Goal: Information Seeking & Learning: Learn about a topic

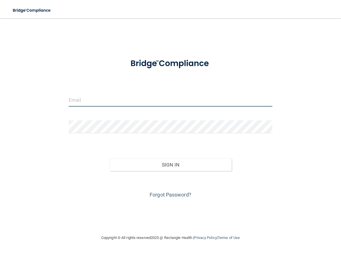
type input "[EMAIL_ADDRESS][DOMAIN_NAME]"
drag, startPoint x: 130, startPoint y: 99, endPoint x: -17, endPoint y: 107, distance: 146.4
click at [0, 107] on html "Toggle navigation Manage My Enterprise Manage My Location [EMAIL_ADDRESS][DOMAI…" at bounding box center [170, 126] width 341 height 253
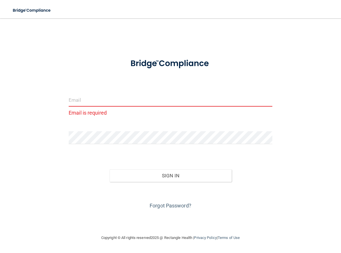
click at [68, 147] on div at bounding box center [170, 139] width 212 height 17
click at [24, 138] on div "Email is required Invalid email/password. You don't have permission to access t…" at bounding box center [170, 126] width 318 height 204
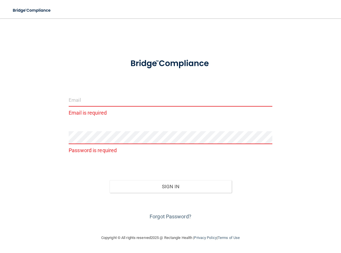
click at [111, 100] on input "email" at bounding box center [171, 100] width 204 height 13
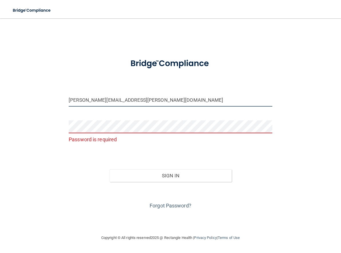
type input "[PERSON_NAME][EMAIL_ADDRESS][PERSON_NAME][DOMAIN_NAME]"
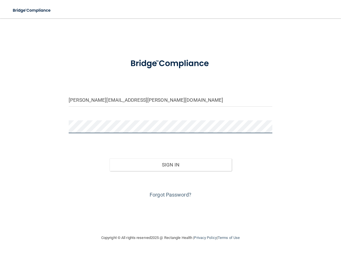
click at [110, 158] on button "Sign In" at bounding box center [171, 164] width 122 height 13
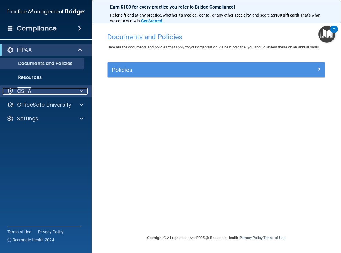
click at [64, 89] on div "OSHA" at bounding box center [38, 91] width 71 height 7
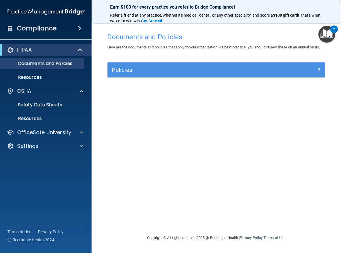
click at [64, 32] on div "Compliance" at bounding box center [46, 28] width 92 height 13
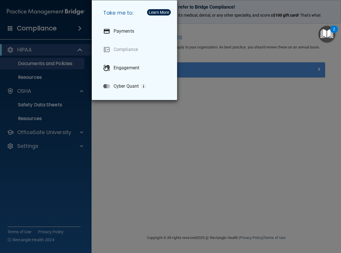
click at [59, 67] on div "Take me to: Payments Compliance Engagement Cyber Quant" at bounding box center [170, 126] width 341 height 253
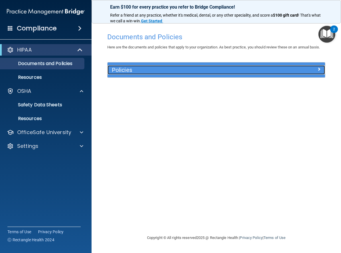
click at [151, 70] on h5 "Policies" at bounding box center [189, 70] width 154 height 6
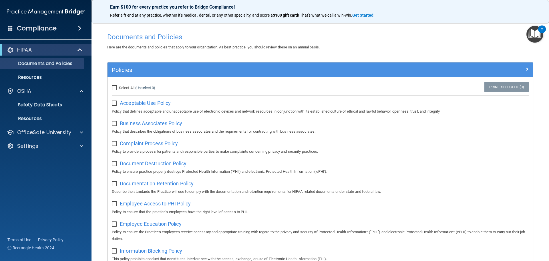
click at [341, 36] on div "2" at bounding box center [542, 32] width 2 height 7
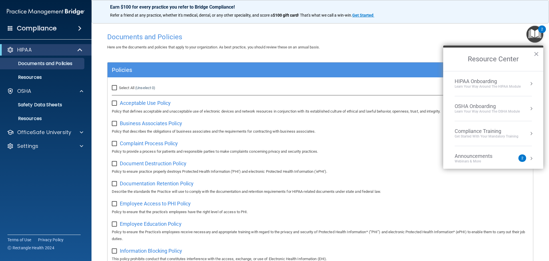
click at [341, 85] on div "Learn Your Way around the HIPAA module" at bounding box center [488, 86] width 66 height 5
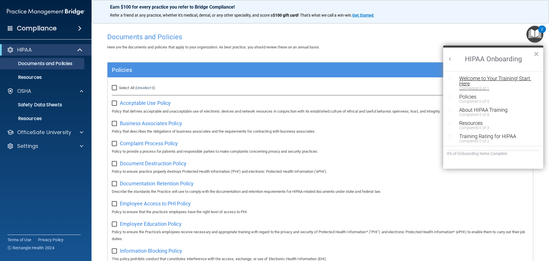
click at [341, 81] on div "Welcome to Your Training! Start Here" at bounding box center [495, 81] width 72 height 10
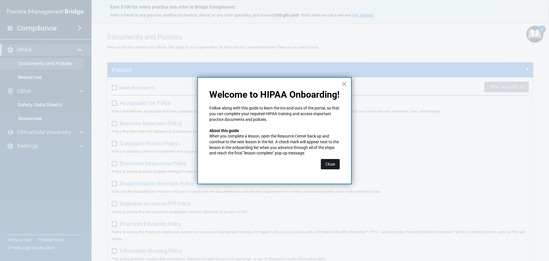
click at [329, 162] on button "Close" at bounding box center [330, 164] width 19 height 10
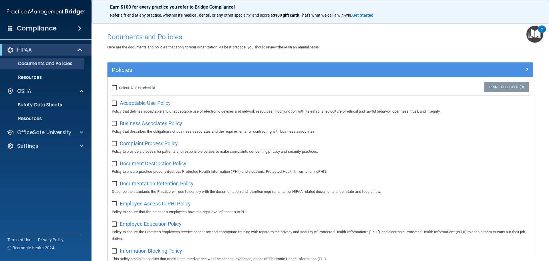
click at [341, 33] on img "Open Resource Center, 2 new notifications" at bounding box center [535, 34] width 17 height 17
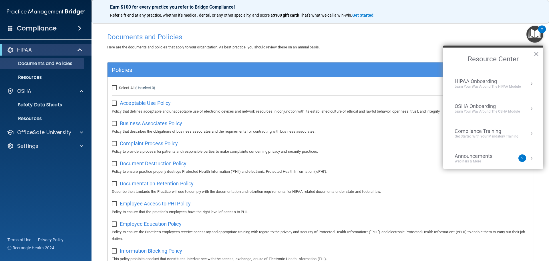
click at [341, 107] on div "OSHA Onboarding" at bounding box center [487, 106] width 65 height 6
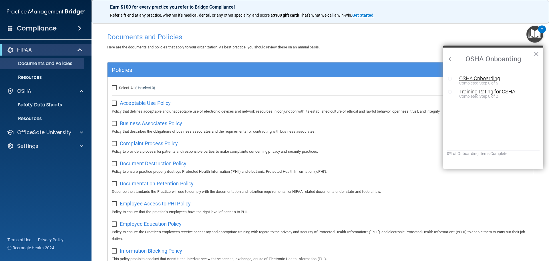
click at [341, 78] on div "OSHA Onboarding" at bounding box center [497, 78] width 77 height 5
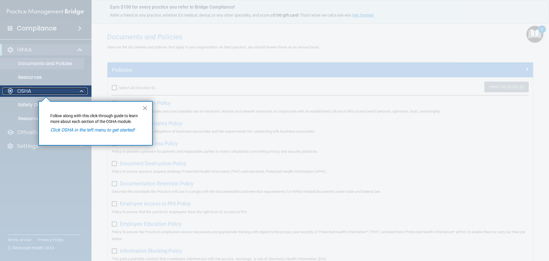
click at [31, 90] on div "OSHA" at bounding box center [38, 91] width 71 height 7
click at [83, 131] on em "Click OSHA in the left menu to get started!" at bounding box center [92, 129] width 84 height 5
click at [147, 108] on button "×" at bounding box center [144, 107] width 5 height 9
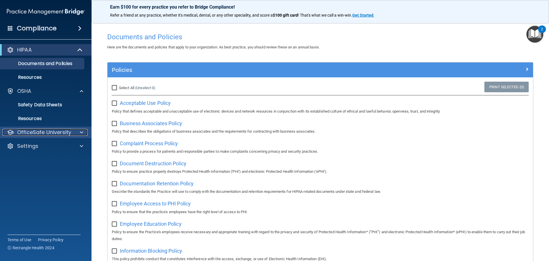
click at [75, 133] on div at bounding box center [80, 132] width 14 height 7
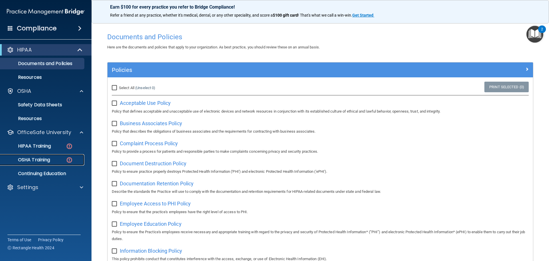
click at [51, 156] on link "OSHA Training" at bounding box center [39, 159] width 90 height 11
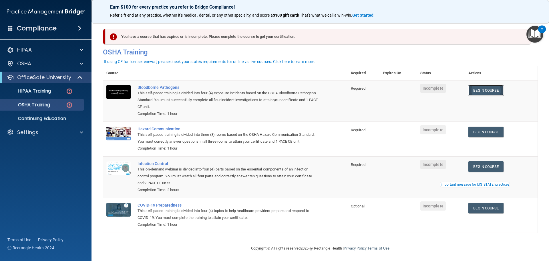
click at [341, 91] on link "Begin Course" at bounding box center [485, 90] width 35 height 11
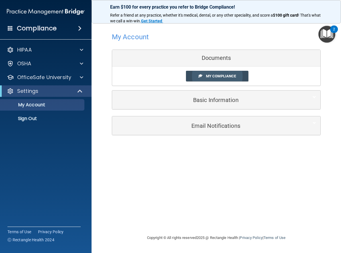
click at [226, 77] on span "My Compliance" at bounding box center [221, 76] width 30 height 4
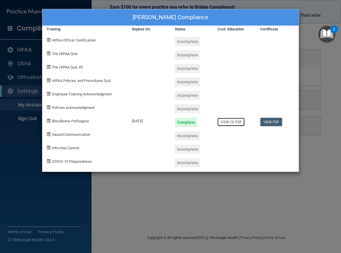
click at [235, 124] on link "View CE PDF" at bounding box center [230, 122] width 27 height 8
click at [112, 190] on div "Kaitlin Cardinal's Compliance Training Expires On Status Cont. Education Certif…" at bounding box center [170, 126] width 341 height 253
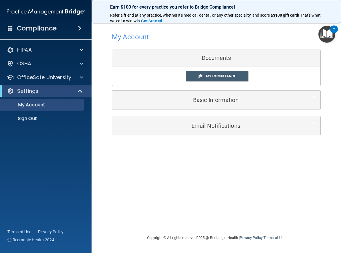
click at [328, 34] on img "Open Resource Center, 2 new notifications" at bounding box center [326, 34] width 17 height 17
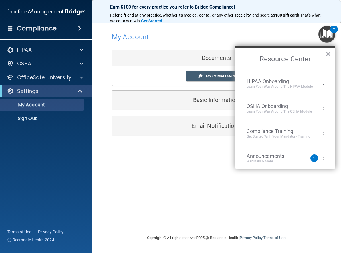
click at [305, 107] on div "OSHA Onboarding" at bounding box center [279, 106] width 65 height 6
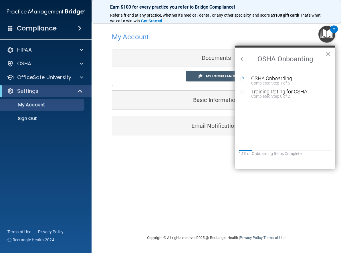
click at [280, 86] on li "OSHA Onboarding Completed Step 1 of 5" at bounding box center [285, 82] width 91 height 13
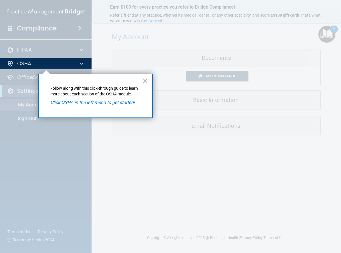
click at [149, 80] on div "× Follow along with this click-through guide to learn more about each section o…" at bounding box center [95, 95] width 114 height 44
click at [147, 80] on button "×" at bounding box center [144, 80] width 5 height 9
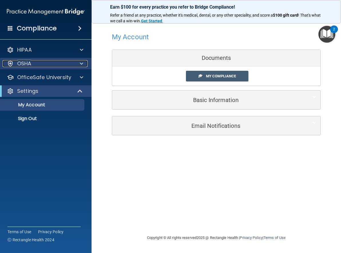
click at [79, 62] on div at bounding box center [80, 63] width 14 height 7
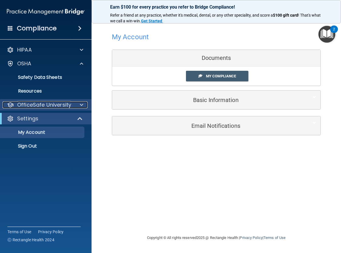
click at [74, 104] on div at bounding box center [80, 104] width 14 height 7
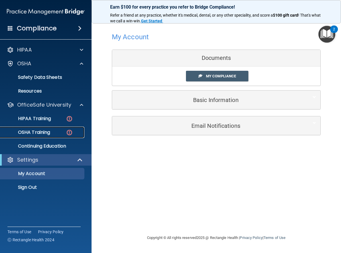
click at [49, 133] on p "OSHA Training" at bounding box center [27, 132] width 46 height 6
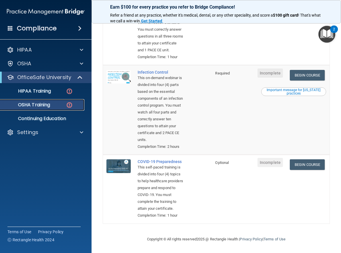
scroll to position [144, 0]
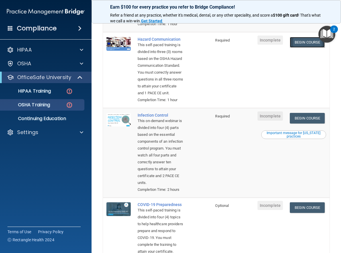
click at [306, 47] on link "Begin Course" at bounding box center [307, 42] width 35 height 11
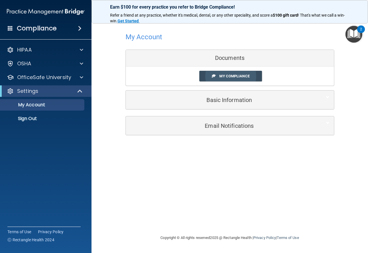
click at [257, 74] on link "My Compliance" at bounding box center [230, 76] width 63 height 11
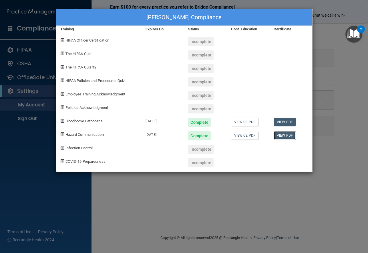
click at [281, 135] on link "View PDF" at bounding box center [285, 135] width 22 height 8
click at [248, 210] on div "Kaitlin Cardinal's Compliance Training Expires On Status Cont. Education Certif…" at bounding box center [184, 126] width 368 height 253
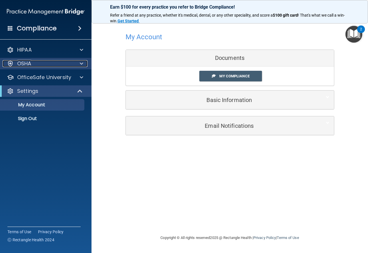
click at [80, 64] on div at bounding box center [80, 63] width 14 height 7
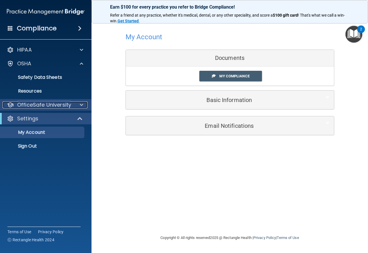
click at [73, 103] on div "OfficeSafe University" at bounding box center [38, 104] width 71 height 7
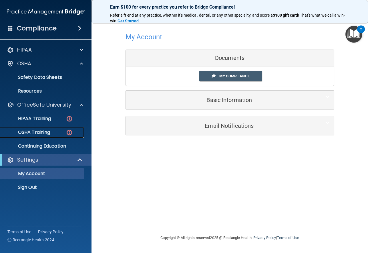
click at [48, 134] on p "OSHA Training" at bounding box center [27, 132] width 46 height 6
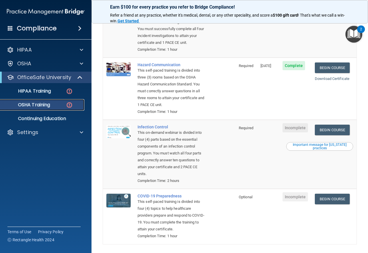
scroll to position [120, 0]
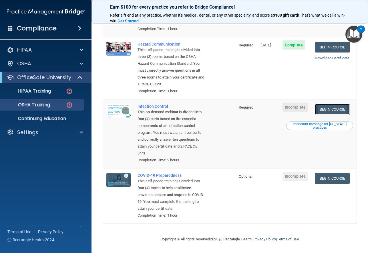
click at [326, 104] on link "Begin Course" at bounding box center [332, 109] width 35 height 11
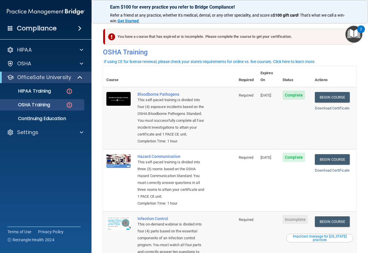
click at [64, 175] on accordion "HIPAA Documents and Policies Report an Incident Business Associates Emergency P…" at bounding box center [46, 110] width 92 height 137
